Goal: Information Seeking & Learning: Learn about a topic

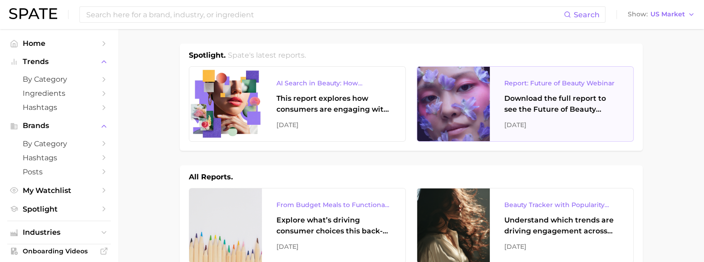
click at [532, 87] on div "Report: Future of Beauty Webinar" at bounding box center [561, 83] width 114 height 11
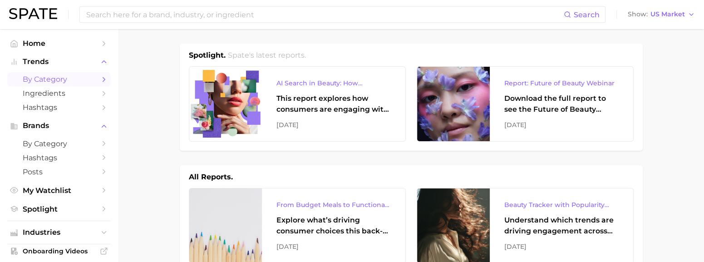
click at [54, 76] on span "by Category" at bounding box center [59, 79] width 73 height 9
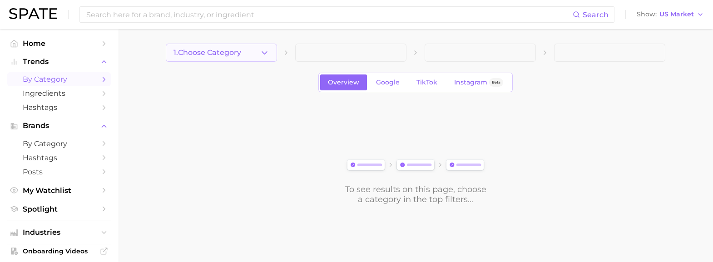
click at [255, 49] on button "1. Choose Category" at bounding box center [221, 53] width 111 height 18
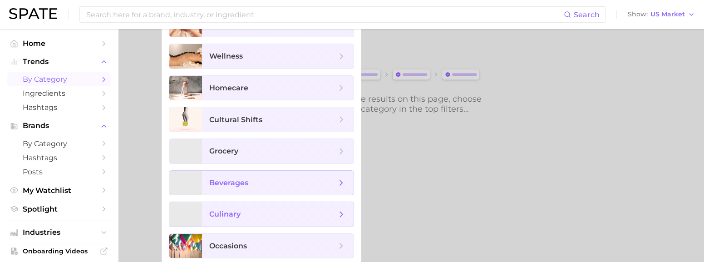
scroll to position [93, 0]
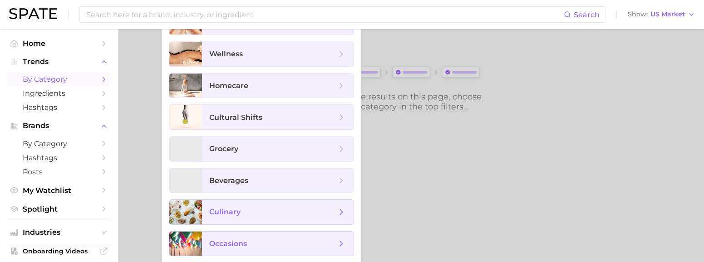
click at [225, 239] on span "occasions" at bounding box center [228, 243] width 38 height 9
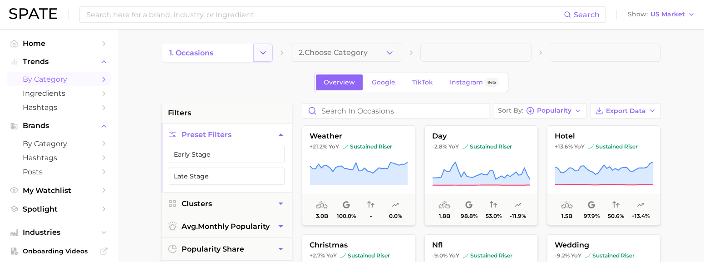
click at [263, 52] on icon "Change Category" at bounding box center [263, 53] width 10 height 10
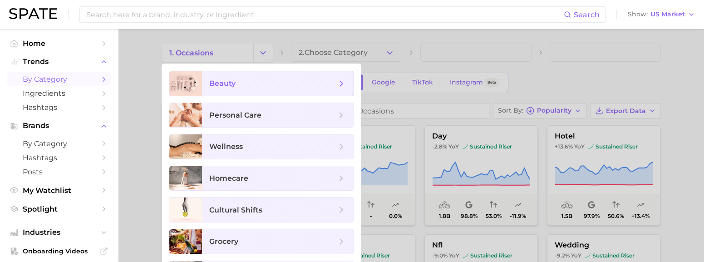
click at [230, 89] on span "beauty" at bounding box center [278, 83] width 152 height 25
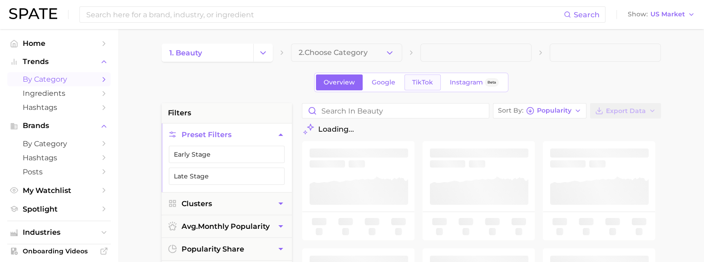
click at [416, 88] on link "TikTok" at bounding box center [422, 82] width 36 height 16
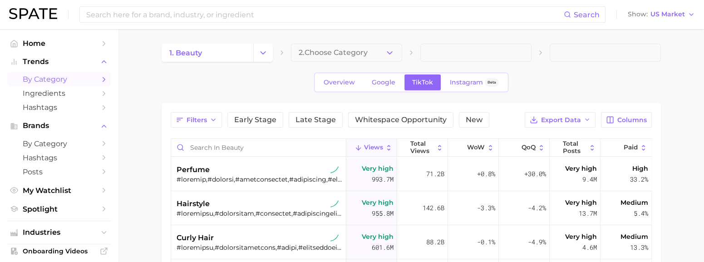
click at [585, 83] on div "Overview Google TikTok Instagram Beta" at bounding box center [411, 83] width 499 height 20
click at [260, 75] on div "Overview Google TikTok Instagram Beta" at bounding box center [411, 83] width 499 height 20
click at [385, 49] on icon "button" at bounding box center [390, 53] width 10 height 10
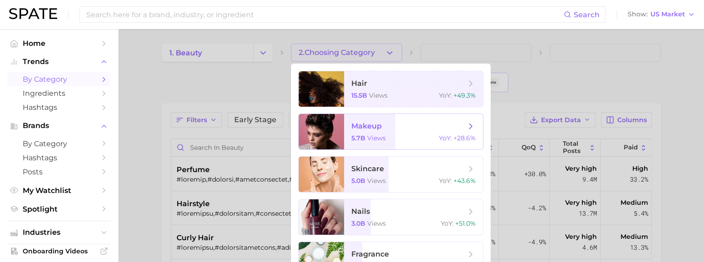
click at [383, 134] on span "makeup 5.7b views YoY : +28.6%" at bounding box center [413, 131] width 139 height 35
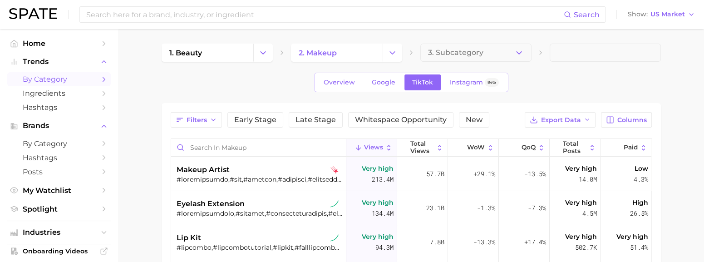
click at [293, 80] on div "Overview Google TikTok Instagram Beta" at bounding box center [411, 83] width 499 height 20
click at [624, 121] on span "Columns" at bounding box center [632, 120] width 30 height 8
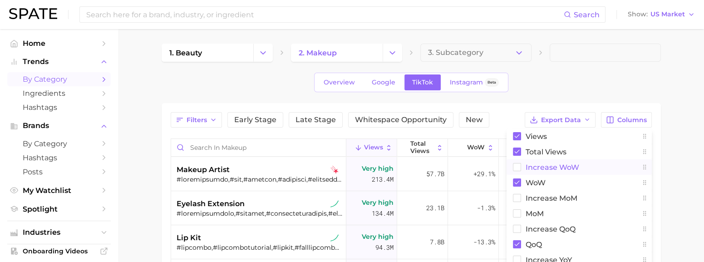
click at [535, 165] on span "Increase WoW" at bounding box center [553, 167] width 54 height 8
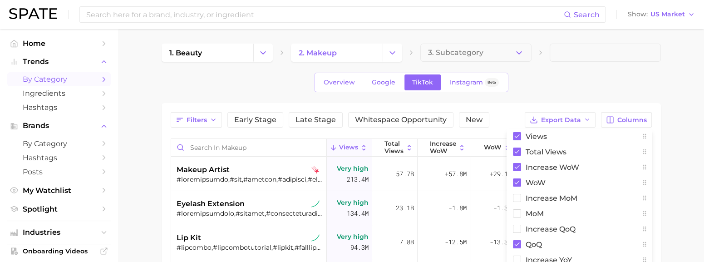
click at [595, 80] on div "Overview Google TikTok Instagram Beta" at bounding box center [411, 83] width 499 height 20
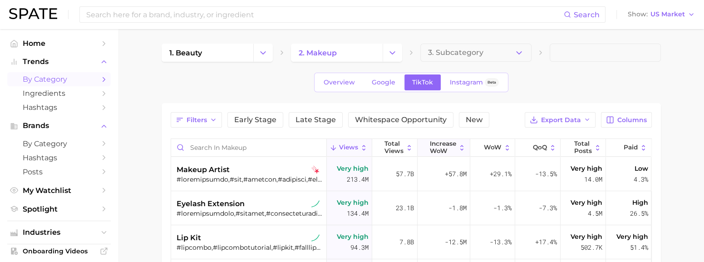
click at [450, 144] on button "Increase WoW" at bounding box center [444, 148] width 53 height 18
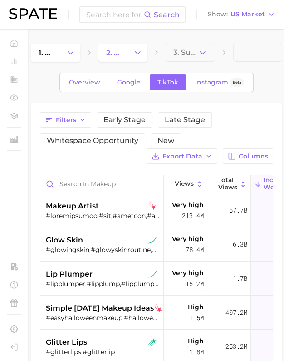
click at [120, 163] on div "Filters Early Stage Late Stage Whitespace Opportunity New Export Data Columns" at bounding box center [156, 138] width 233 height 52
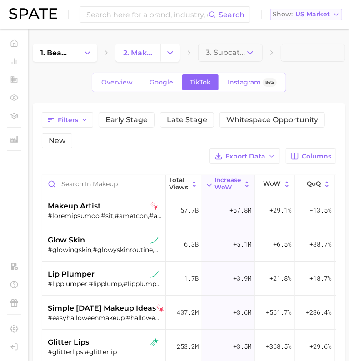
click at [308, 17] on span "US Market" at bounding box center [312, 14] width 35 height 5
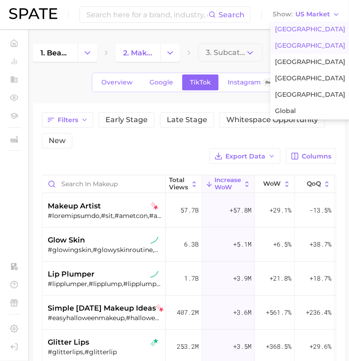
click at [297, 42] on span "[GEOGRAPHIC_DATA]" at bounding box center [310, 46] width 70 height 8
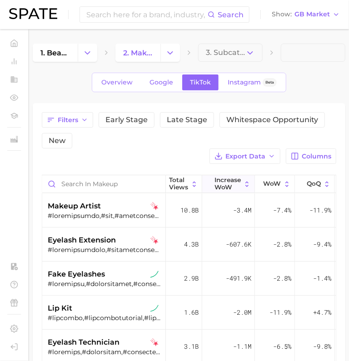
click at [228, 182] on span "Increase WoW" at bounding box center [228, 184] width 26 height 14
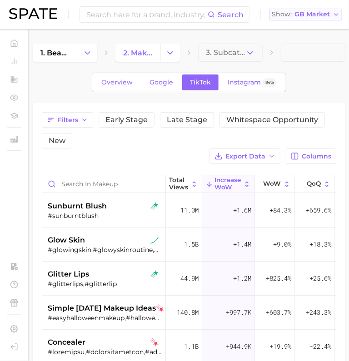
click at [321, 17] on span "GB Market" at bounding box center [311, 14] width 35 height 5
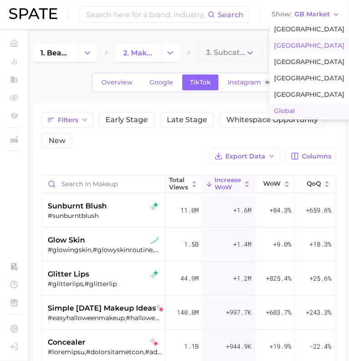
click at [296, 113] on button "Global" at bounding box center [308, 111] width 79 height 16
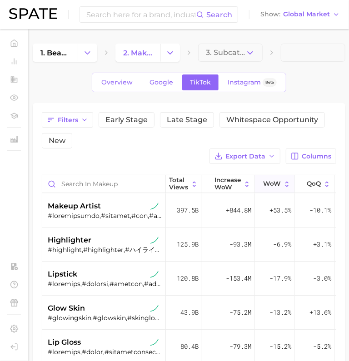
click at [241, 182] on button "Increase WoW" at bounding box center [228, 184] width 53 height 18
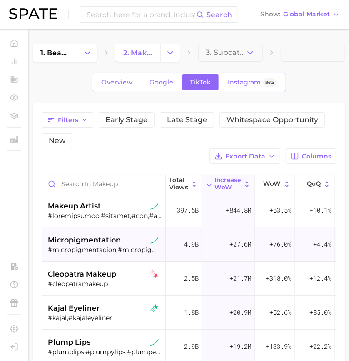
click at [73, 251] on div "#micropigmentacion,#micropigmentação,#[MEDICAL_DATA],#cursomicropigmentacao,#mi…" at bounding box center [105, 250] width 114 height 8
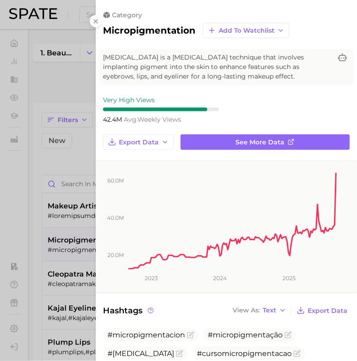
drag, startPoint x: 97, startPoint y: 19, endPoint x: 112, endPoint y: 34, distance: 21.5
click at [97, 19] on icon at bounding box center [95, 21] width 7 height 7
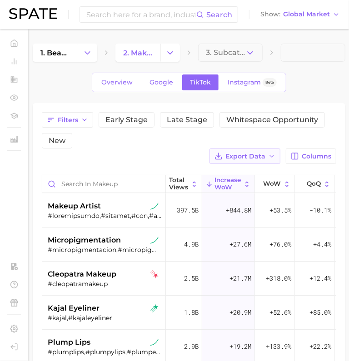
drag, startPoint x: 112, startPoint y: 167, endPoint x: 250, endPoint y: 148, distance: 139.3
click at [113, 167] on div "Filters Early Stage Late Stage Whitespace Opportunity New Export Data Columns V…" at bounding box center [189, 324] width 294 height 424
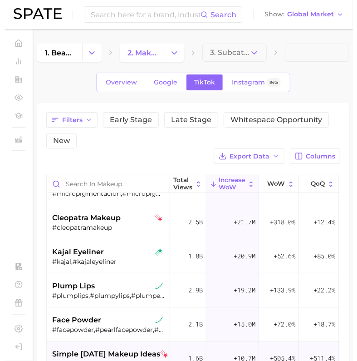
scroll to position [113, 51]
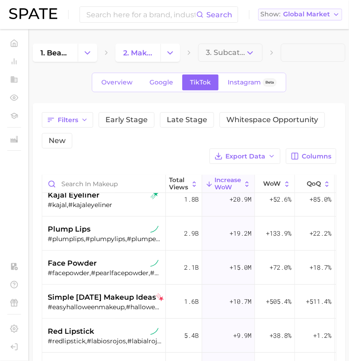
click at [317, 12] on span "Global Market" at bounding box center [306, 14] width 47 height 5
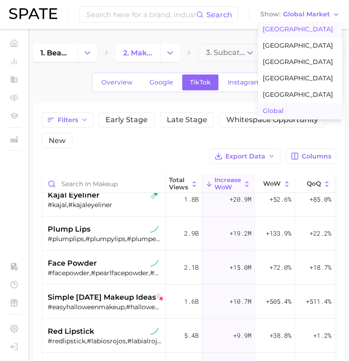
click at [284, 28] on span "[GEOGRAPHIC_DATA]" at bounding box center [297, 29] width 70 height 8
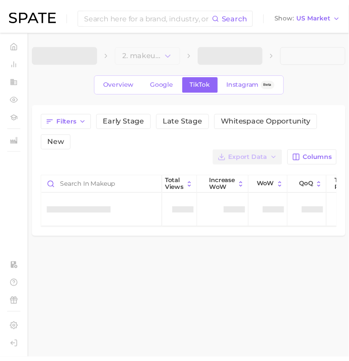
scroll to position [0, 51]
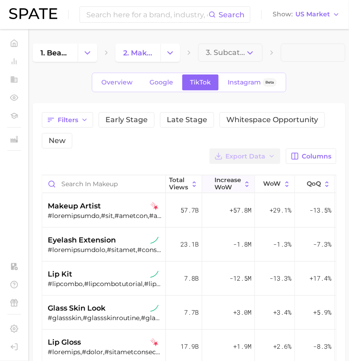
click at [220, 185] on span "Increase WoW" at bounding box center [228, 184] width 26 height 14
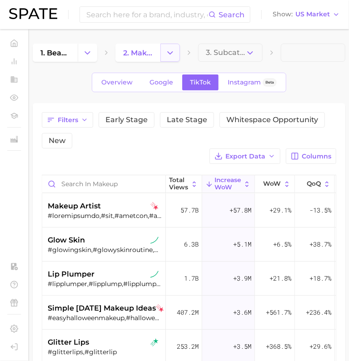
click at [174, 48] on icon "Change Category" at bounding box center [170, 53] width 10 height 10
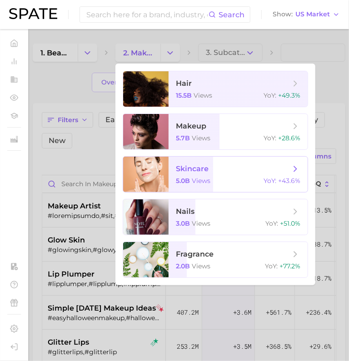
click at [191, 168] on span "skincare" at bounding box center [192, 168] width 33 height 9
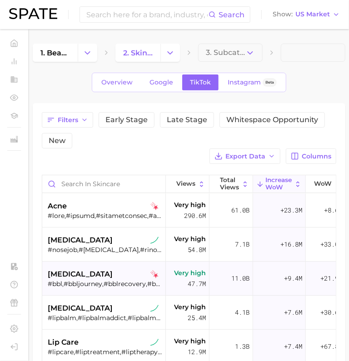
scroll to position [56, 0]
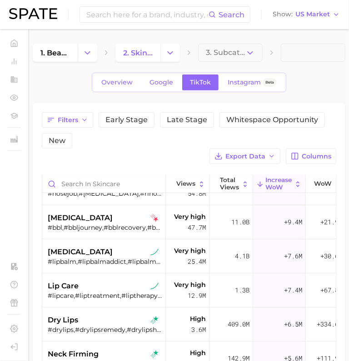
click at [147, 161] on div "Filters Early Stage Late Stage Whitespace Opportunity New Export Data Columns" at bounding box center [189, 138] width 294 height 52
click at [157, 164] on div "Filters Early Stage Late Stage Whitespace Opportunity New Export Data Columns V…" at bounding box center [189, 324] width 294 height 424
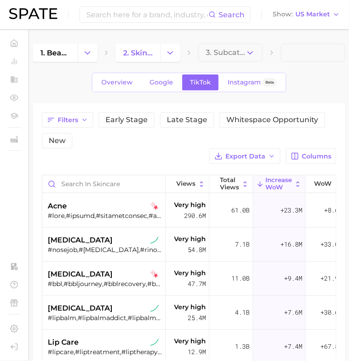
drag, startPoint x: 123, startPoint y: 146, endPoint x: 284, endPoint y: 138, distance: 161.8
click at [123, 146] on div "Filters Early Stage Late Stage Whitespace Opportunity New" at bounding box center [186, 130] width 289 height 36
drag, startPoint x: 188, startPoint y: 155, endPoint x: 246, endPoint y: 187, distance: 65.8
click at [188, 155] on div "Filters Early Stage Late Stage Whitespace Opportunity New Export Data Columns" at bounding box center [189, 138] width 294 height 52
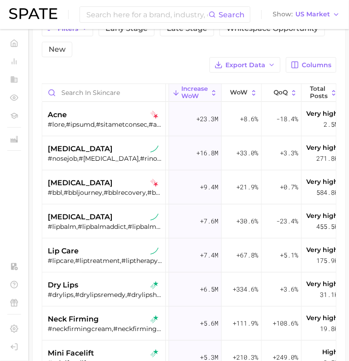
scroll to position [116, 0]
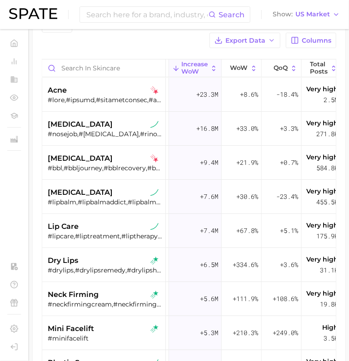
drag, startPoint x: 131, startPoint y: 44, endPoint x: 202, endPoint y: 45, distance: 71.3
click at [130, 44] on div "Filters Early Stage Late Stage Whitespace Opportunity New Export Data Columns" at bounding box center [189, 22] width 294 height 52
click at [314, 19] on button "Show US Market" at bounding box center [306, 15] width 72 height 12
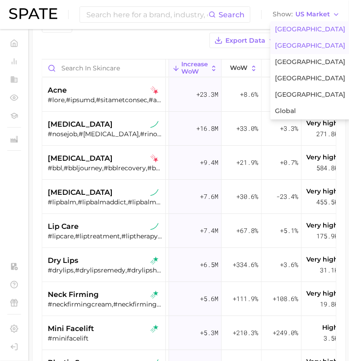
click at [300, 49] on button "[GEOGRAPHIC_DATA]" at bounding box center [309, 46] width 79 height 16
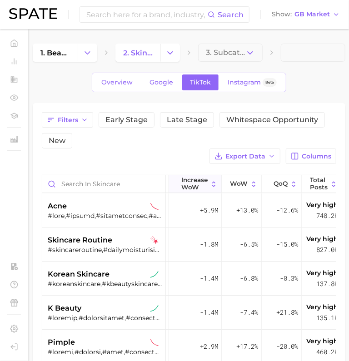
click at [211, 180] on icon at bounding box center [214, 184] width 8 height 8
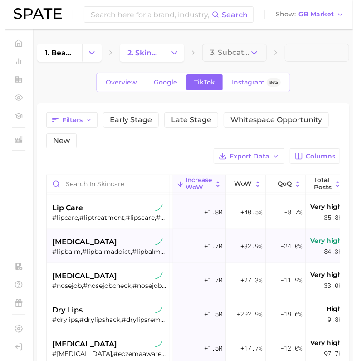
scroll to position [170, 84]
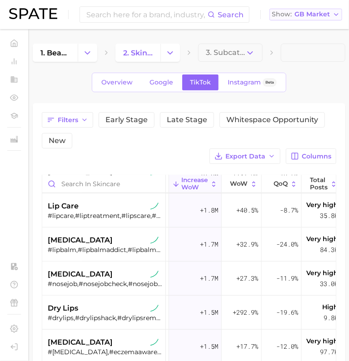
click at [320, 19] on button "Show GB Market" at bounding box center [305, 15] width 73 height 12
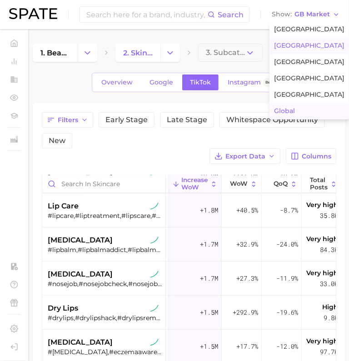
click at [316, 109] on button "Global" at bounding box center [308, 111] width 79 height 16
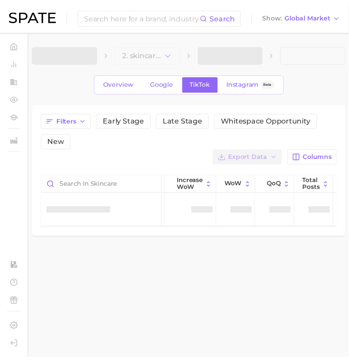
scroll to position [0, 84]
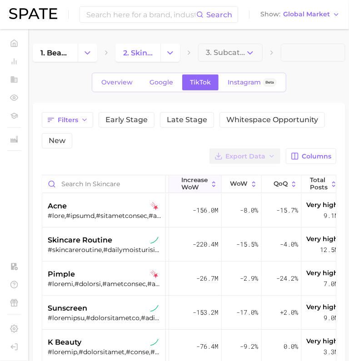
click at [204, 189] on span "Increase WoW" at bounding box center [195, 184] width 26 height 14
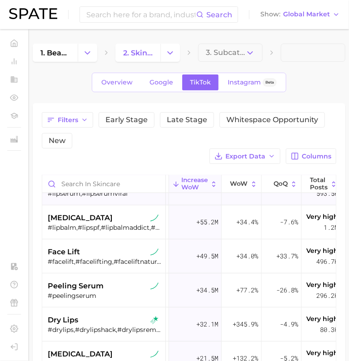
scroll to position [0, 84]
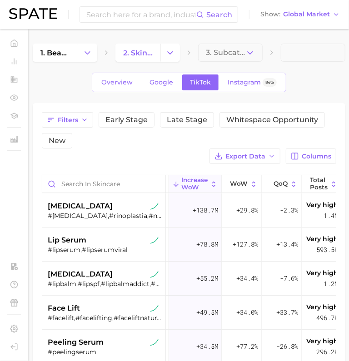
click at [182, 158] on div "Filters Early Stage Late Stage Whitespace Opportunity New Export Data Columns" at bounding box center [189, 138] width 294 height 52
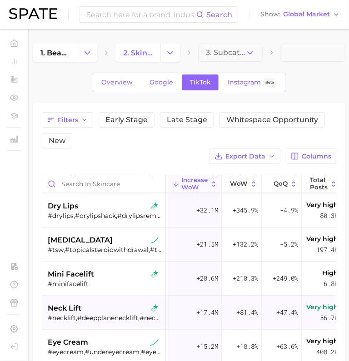
scroll to position [227, 84]
